Goal: Find specific page/section: Find specific page/section

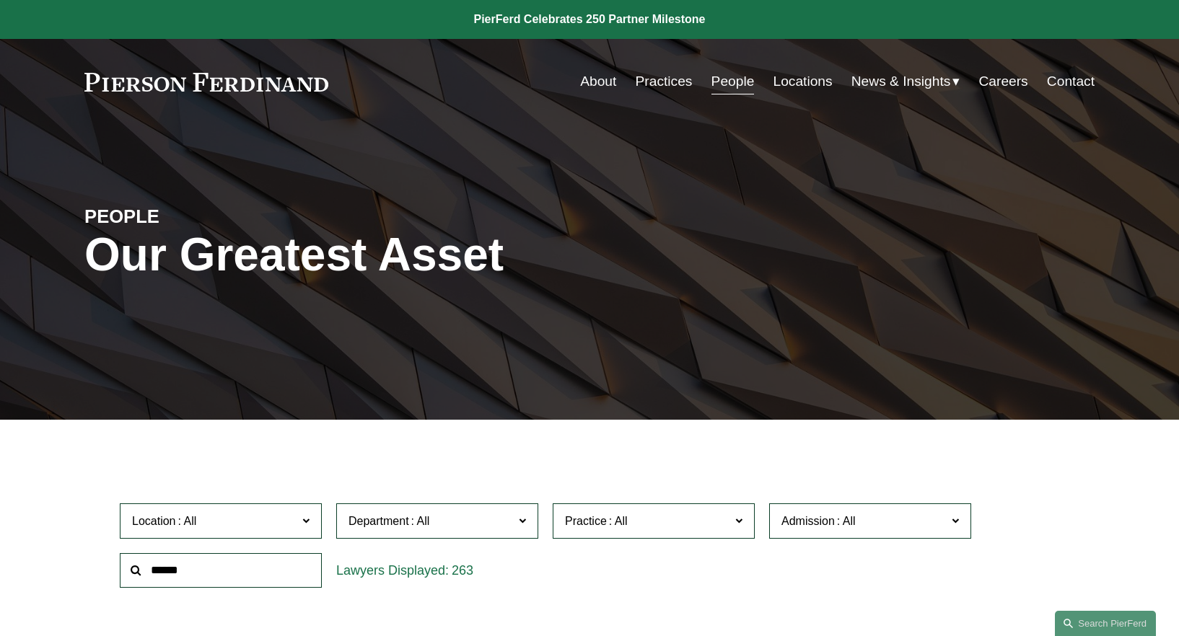
click at [649, 87] on link "Practices" at bounding box center [664, 81] width 57 height 27
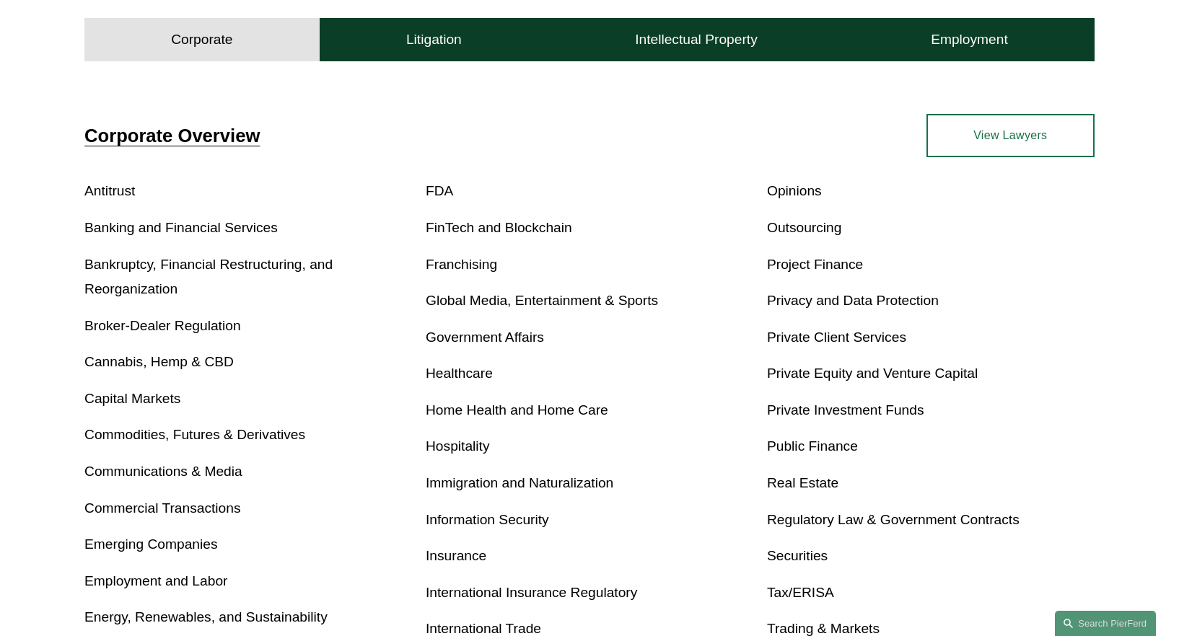
scroll to position [480, 0]
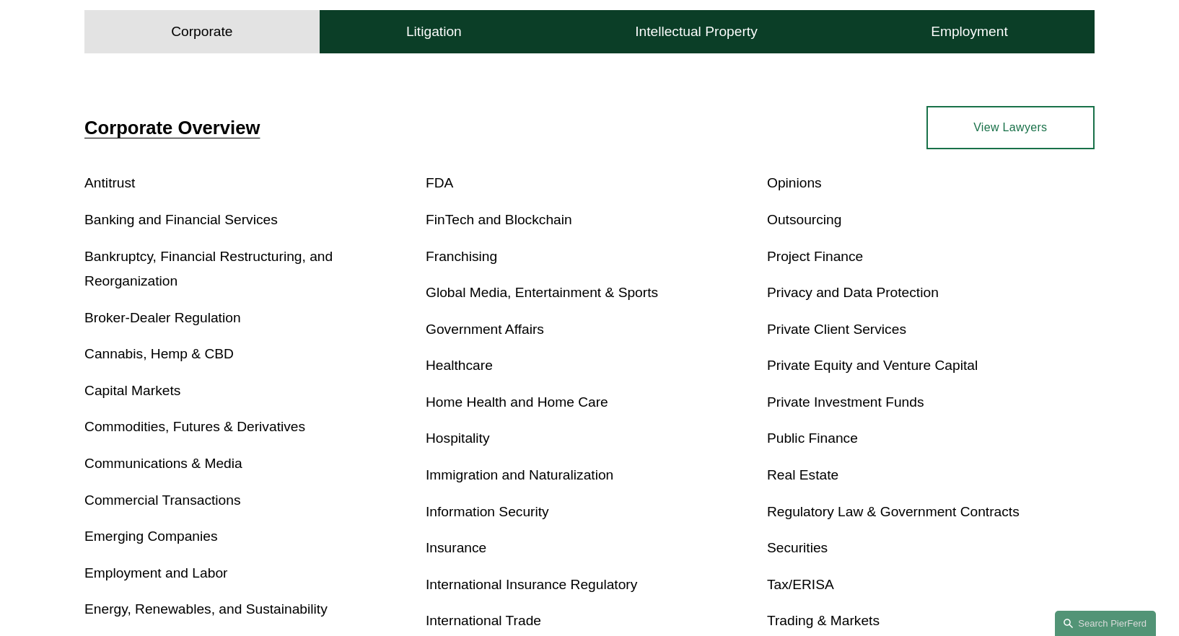
click at [464, 548] on link "Insurance" at bounding box center [456, 547] width 61 height 15
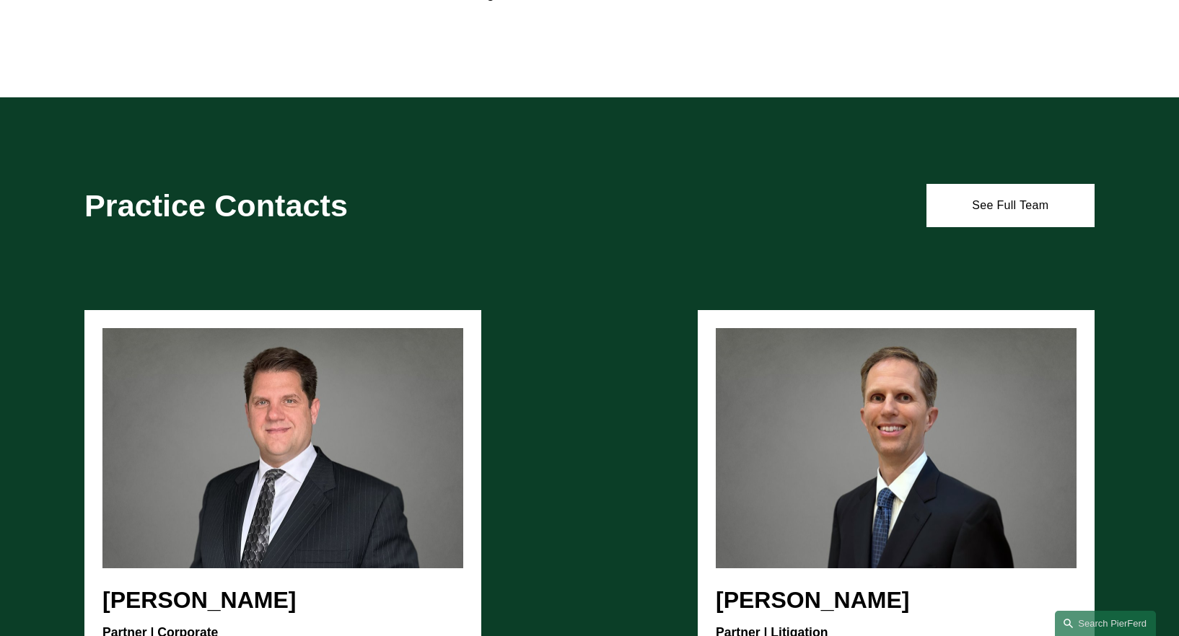
scroll to position [2018, 0]
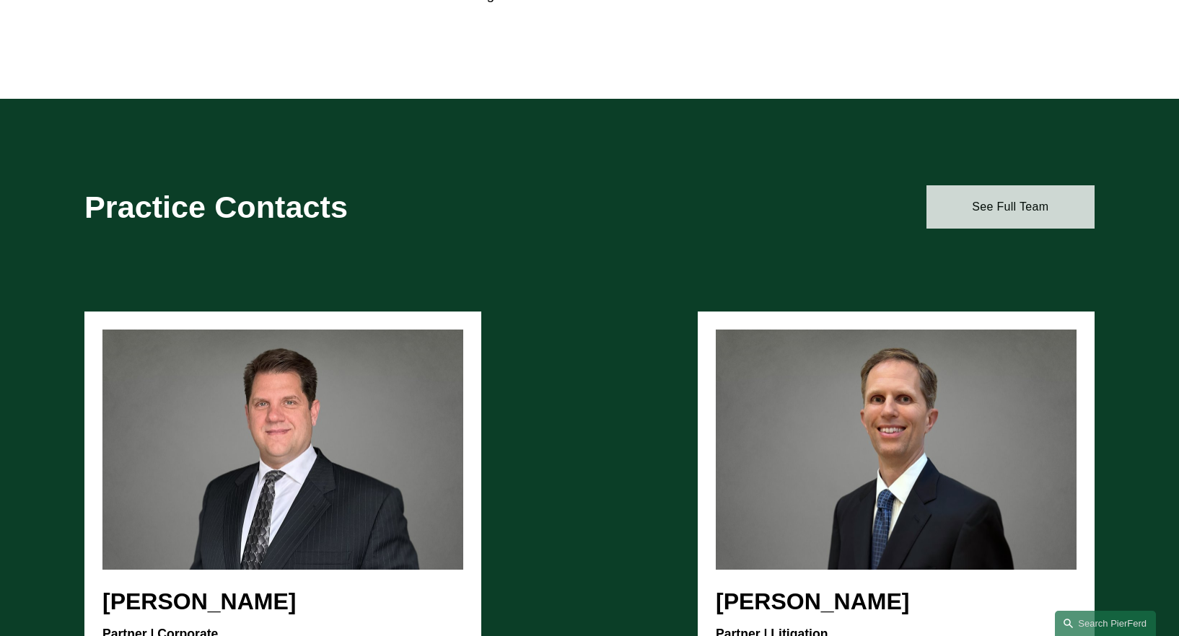
click at [1033, 202] on link "See Full Team" at bounding box center [1010, 206] width 168 height 43
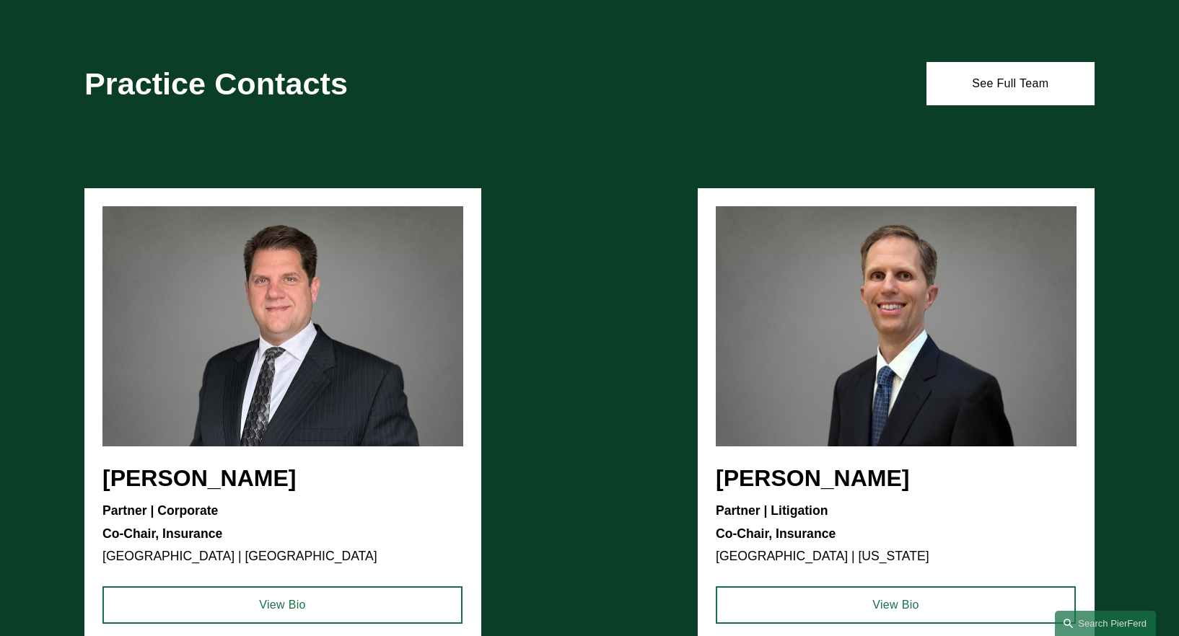
scroll to position [1982, 0]
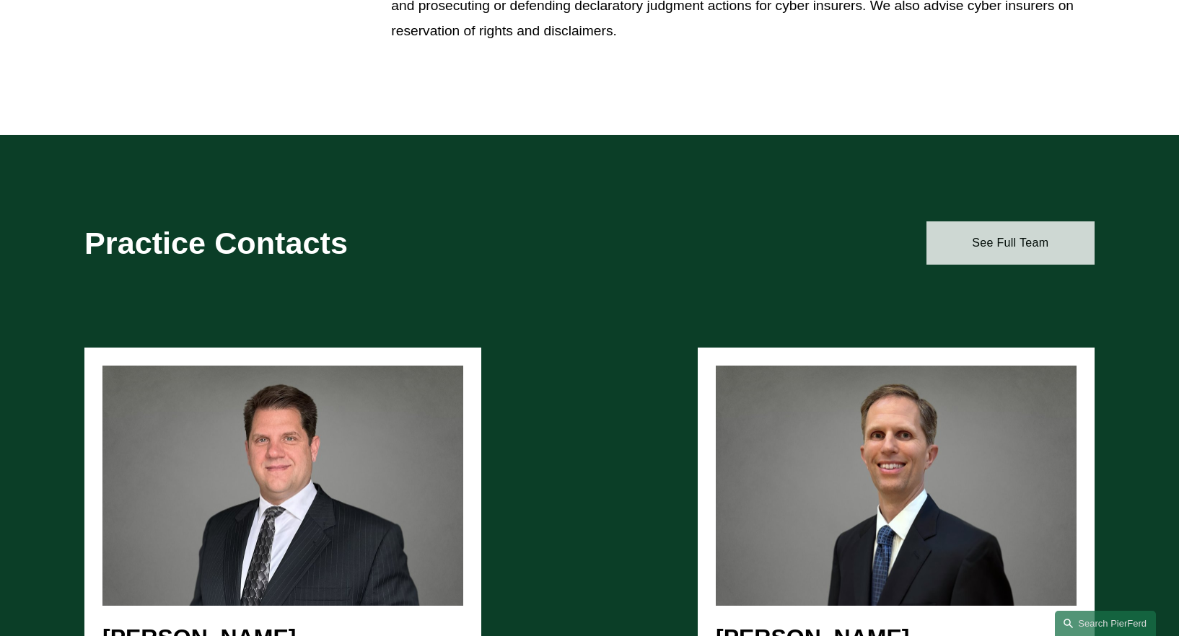
click at [1014, 247] on link "See Full Team" at bounding box center [1010, 242] width 168 height 43
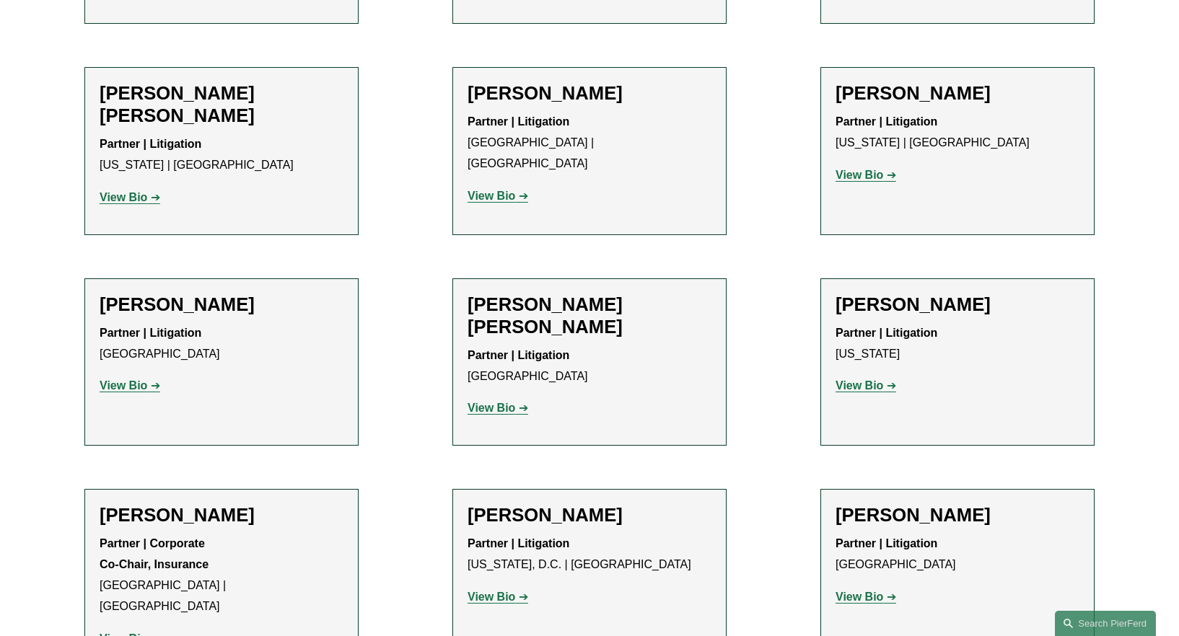
scroll to position [2455, 0]
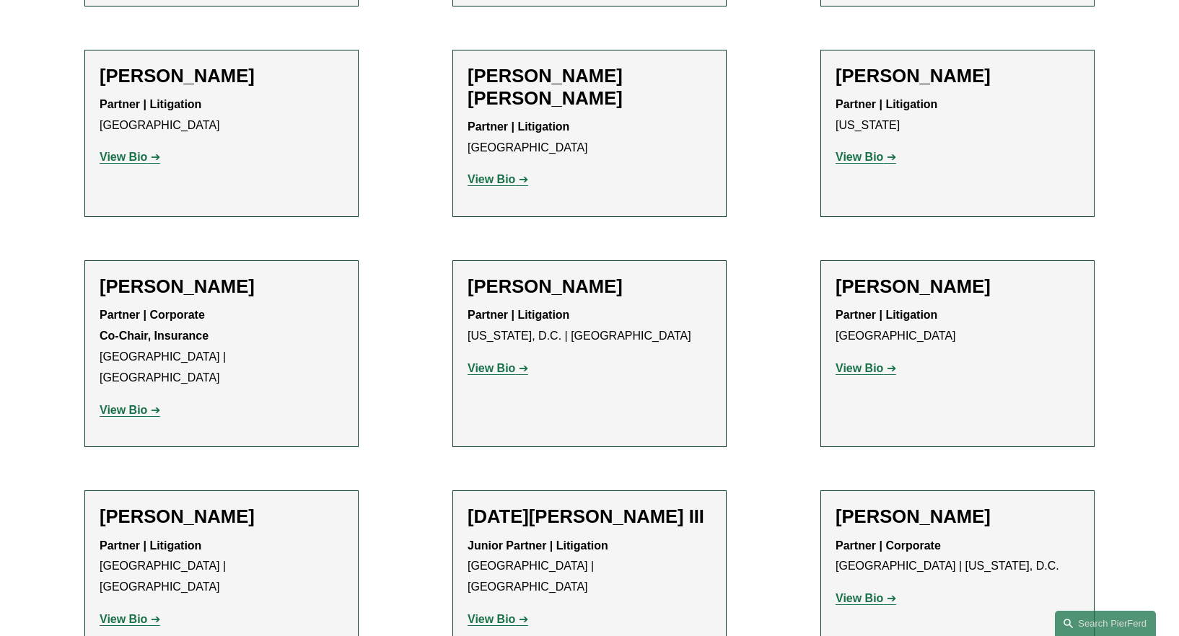
click at [500, 613] on strong "View Bio" at bounding box center [491, 619] width 48 height 12
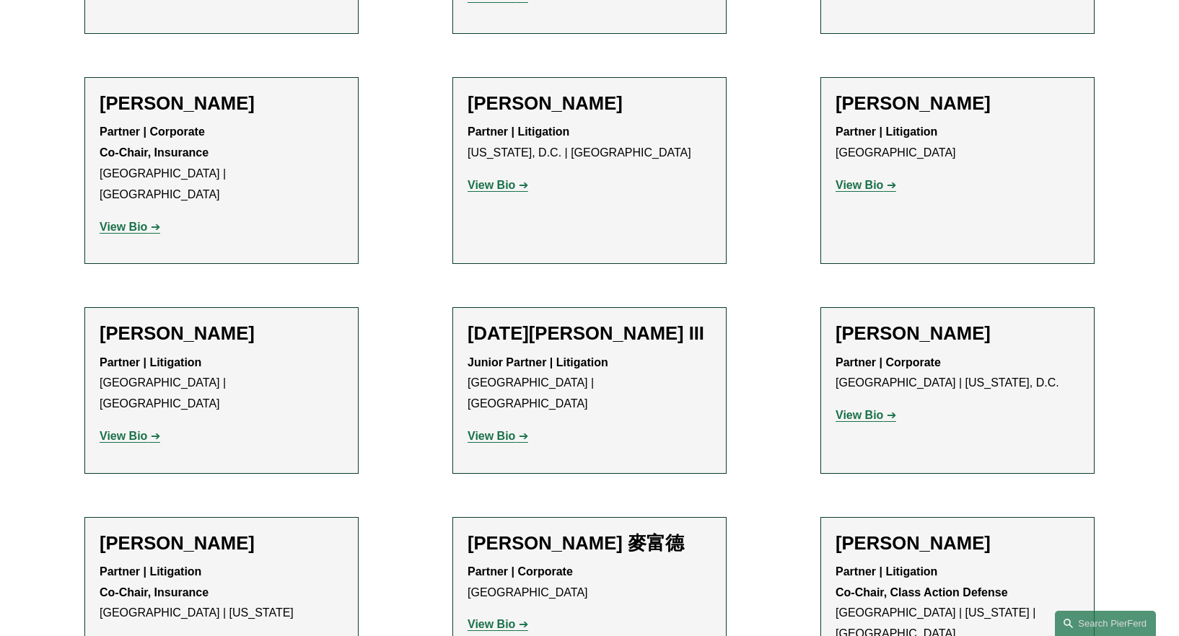
scroll to position [2892, 0]
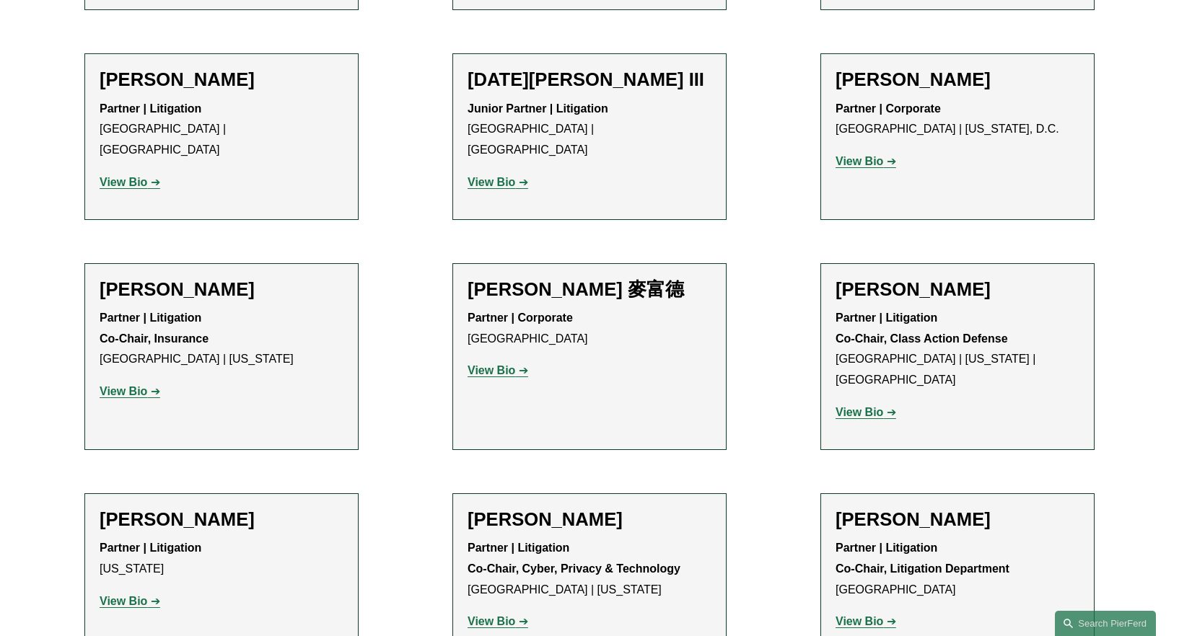
click at [504, 364] on strong "View Bio" at bounding box center [491, 370] width 48 height 12
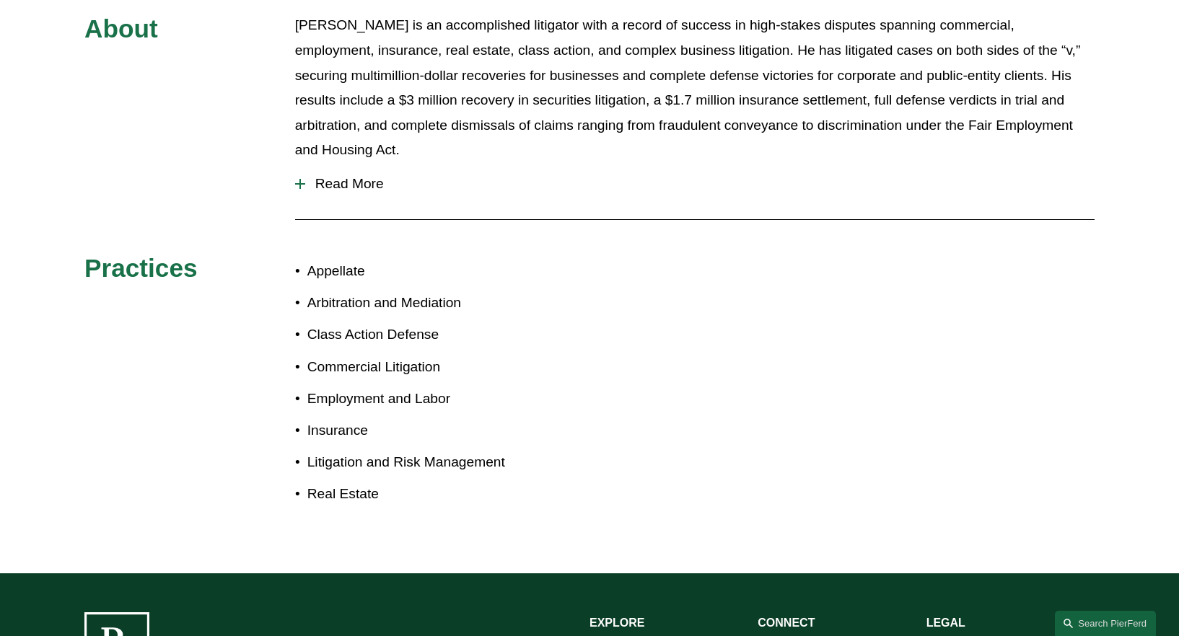
scroll to position [651, 0]
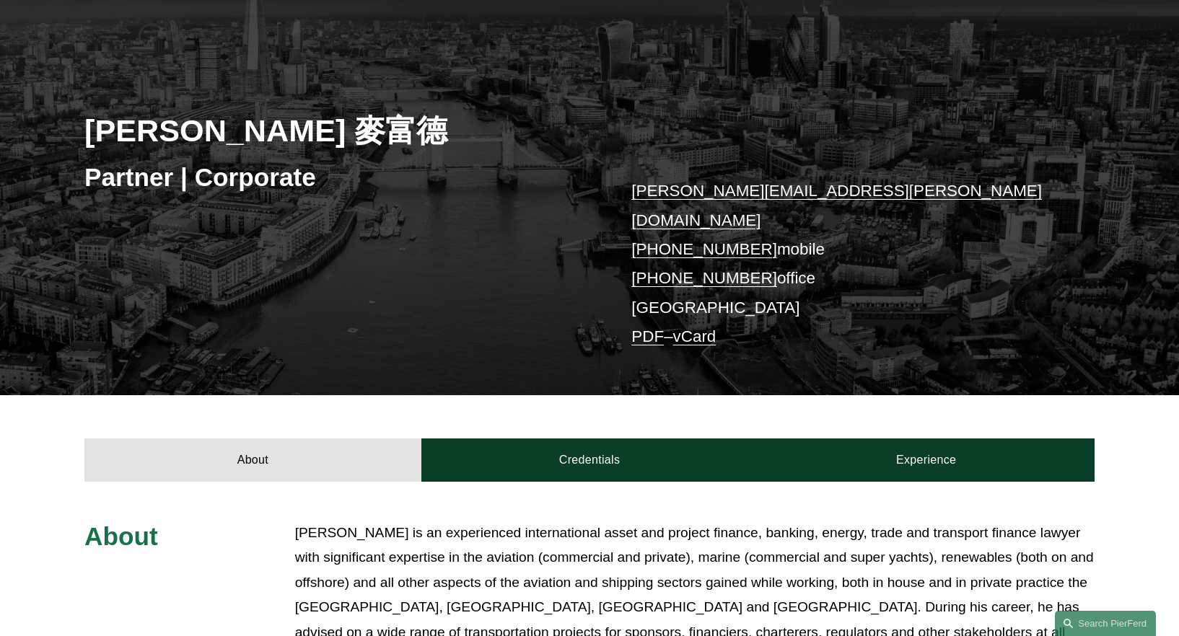
scroll to position [126, 0]
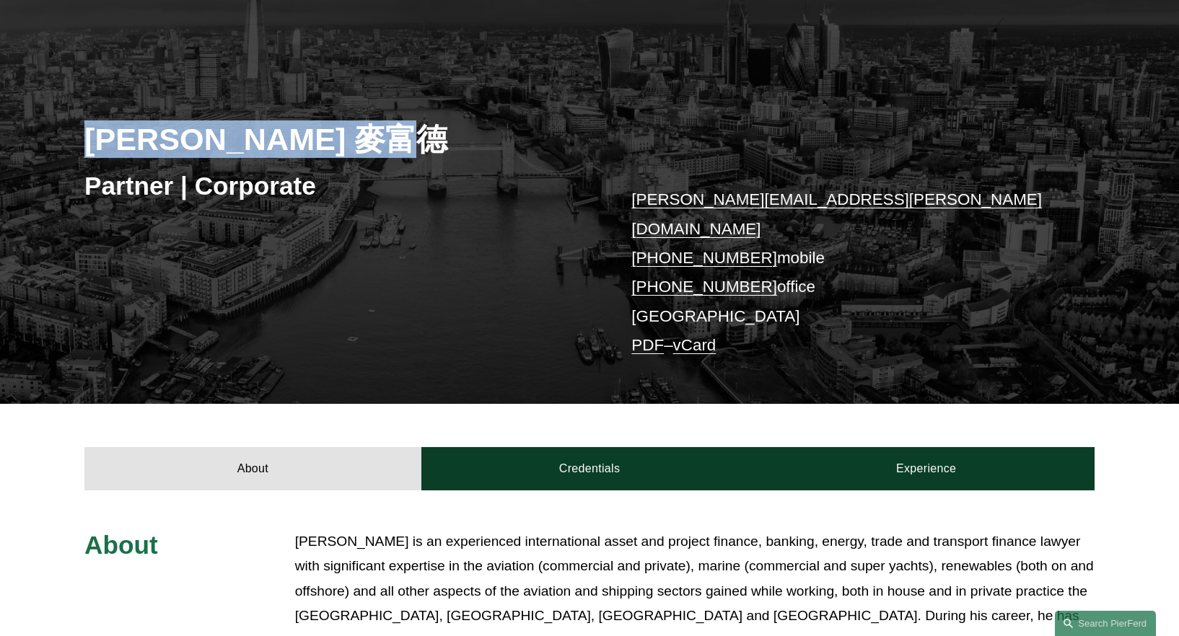
drag, startPoint x: 87, startPoint y: 144, endPoint x: 325, endPoint y: 146, distance: 237.3
click at [325, 146] on h2 "[PERSON_NAME] 麥富德" at bounding box center [336, 139] width 505 height 38
copy h2 "[PERSON_NAME]"
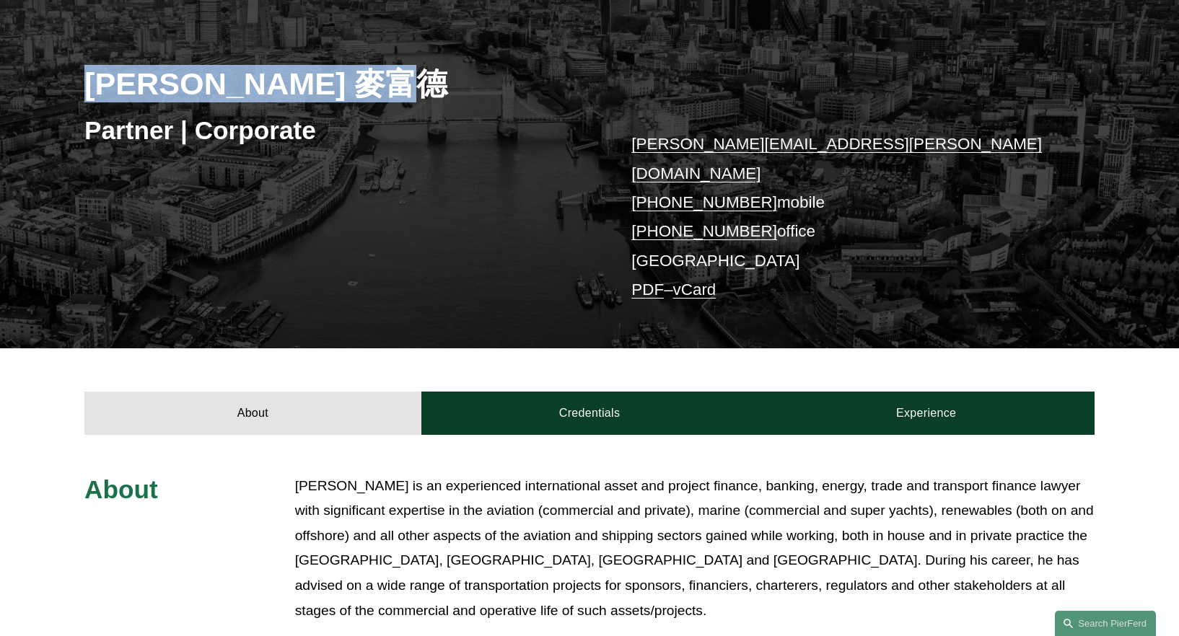
scroll to position [179, 0]
